Goal: Task Accomplishment & Management: Manage account settings

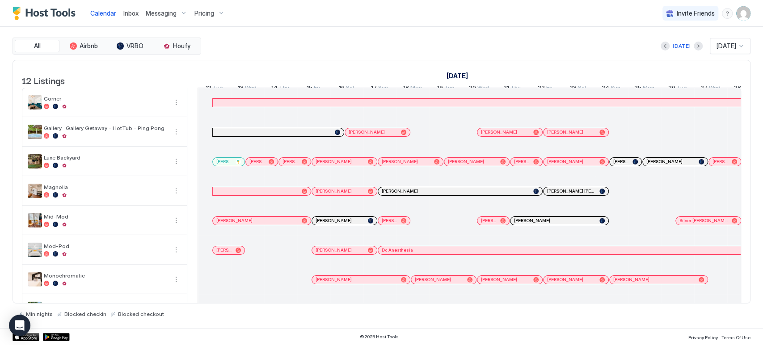
scroll to position [0, 1106]
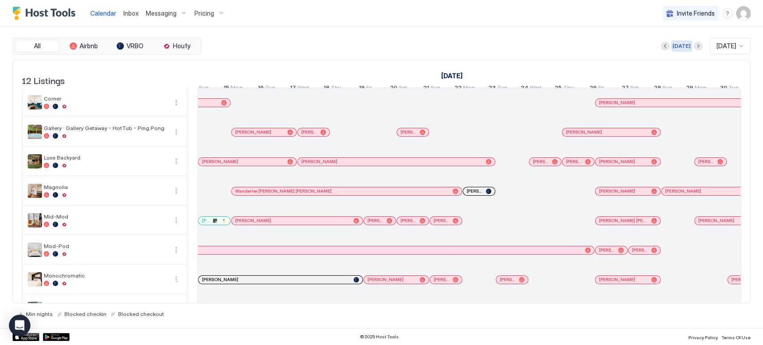
click at [681, 49] on div "[DATE]" at bounding box center [682, 46] width 18 height 8
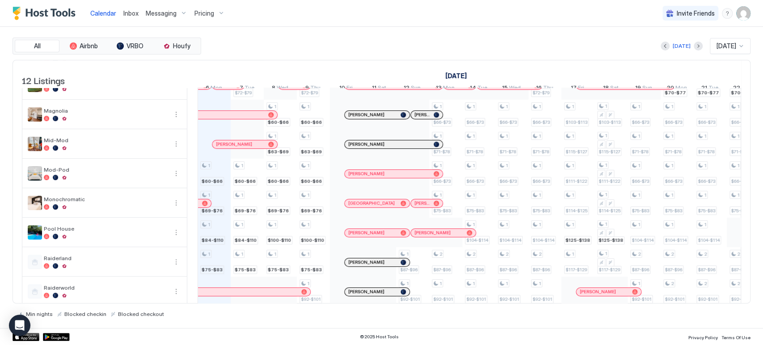
scroll to position [0, 0]
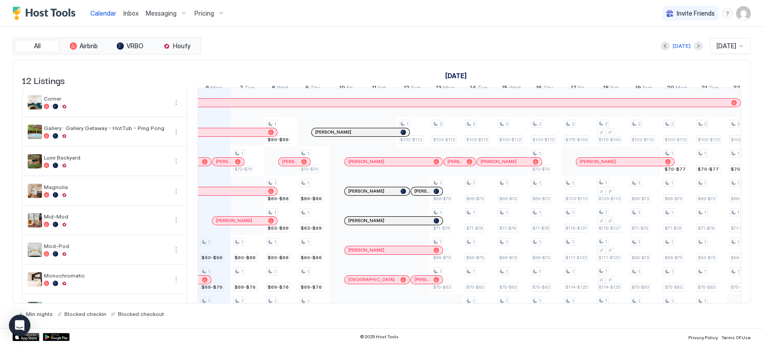
click at [217, 15] on div "Pricing" at bounding box center [210, 13] width 38 height 15
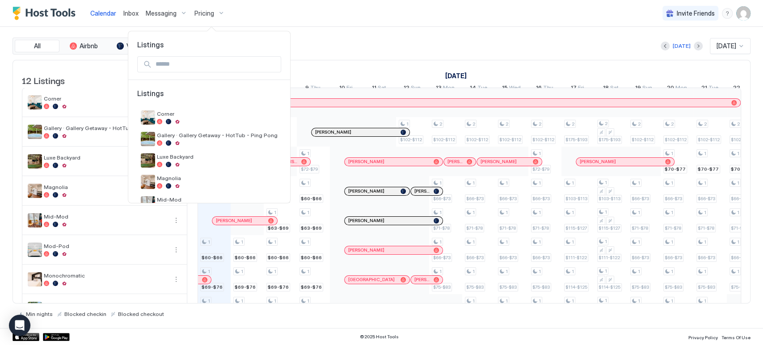
click at [295, 18] on div at bounding box center [381, 172] width 763 height 345
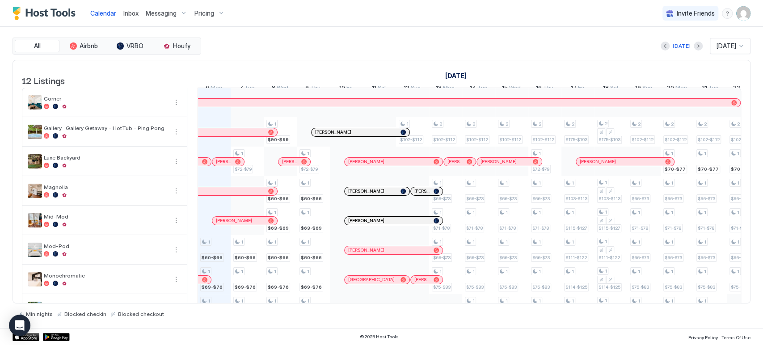
click at [738, 19] on img "User profile" at bounding box center [743, 13] width 14 height 14
click at [699, 52] on div "Settings" at bounding box center [693, 50] width 114 height 16
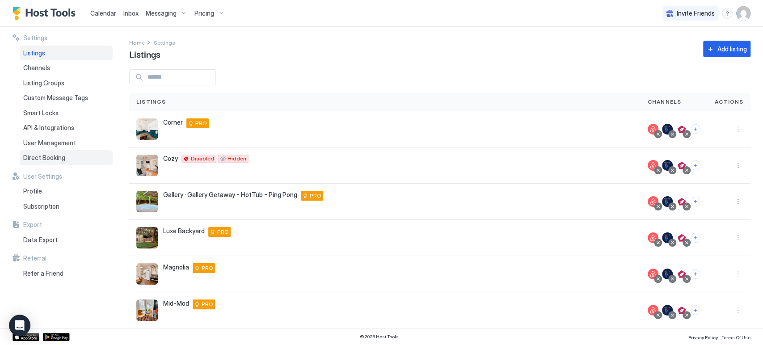
click at [90, 156] on div "Direct Booking" at bounding box center [66, 157] width 93 height 15
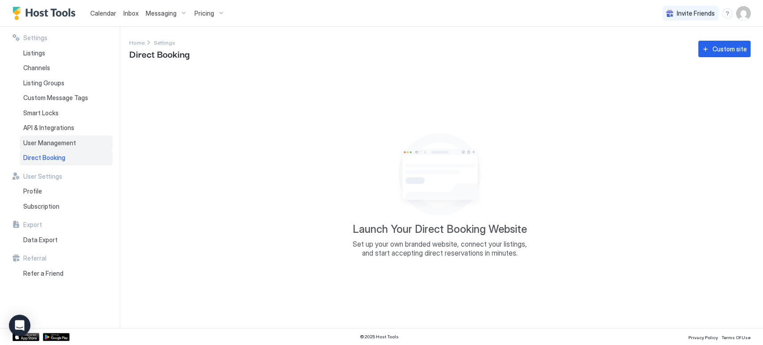
click at [90, 140] on div "User Management" at bounding box center [66, 142] width 93 height 15
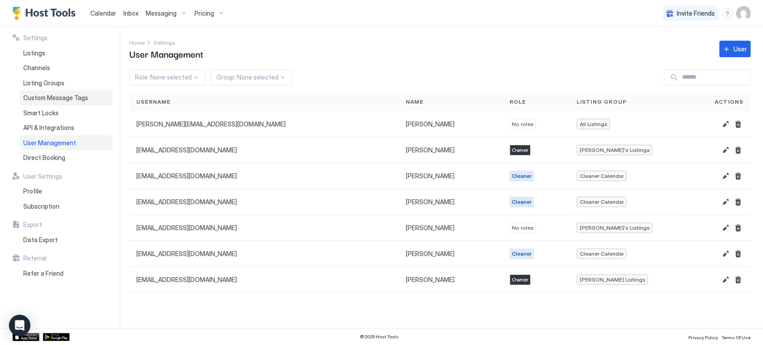
click at [83, 100] on span "Custom Message Tags" at bounding box center [55, 98] width 65 height 8
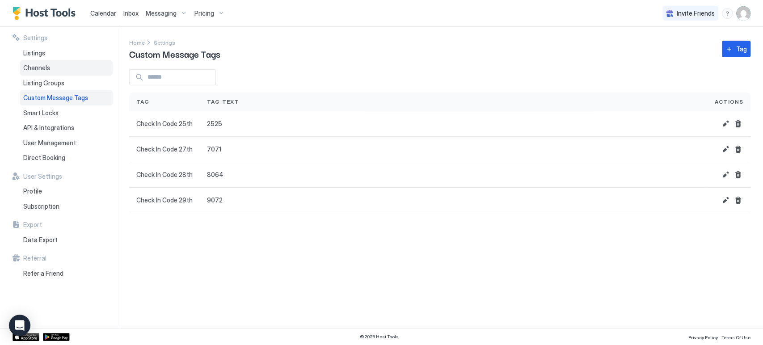
click at [84, 72] on div "Channels" at bounding box center [66, 67] width 93 height 15
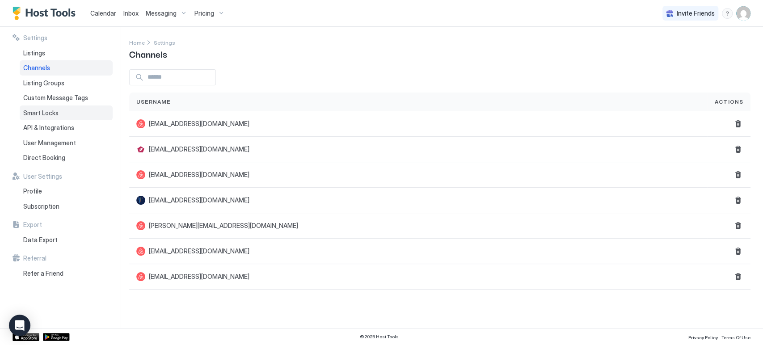
click at [69, 112] on div "Smart Locks" at bounding box center [66, 112] width 93 height 15
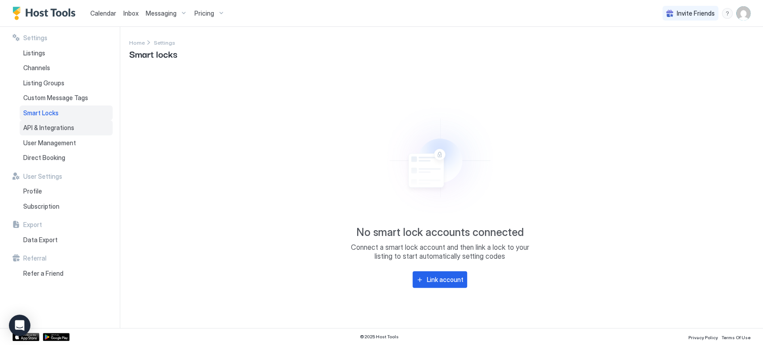
click at [68, 127] on span "API & Integrations" at bounding box center [48, 128] width 51 height 8
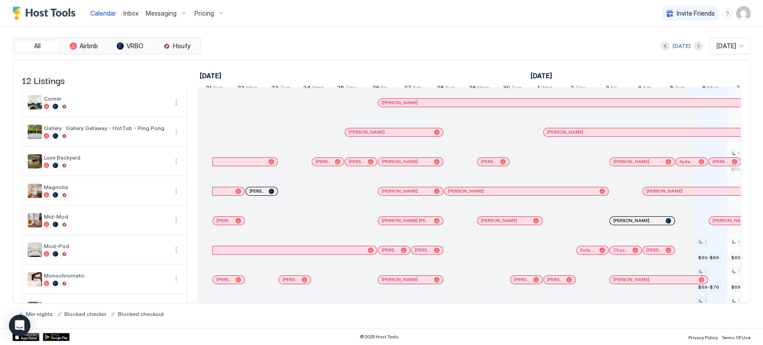
scroll to position [0, 496]
